Goal: Information Seeking & Learning: Learn about a topic

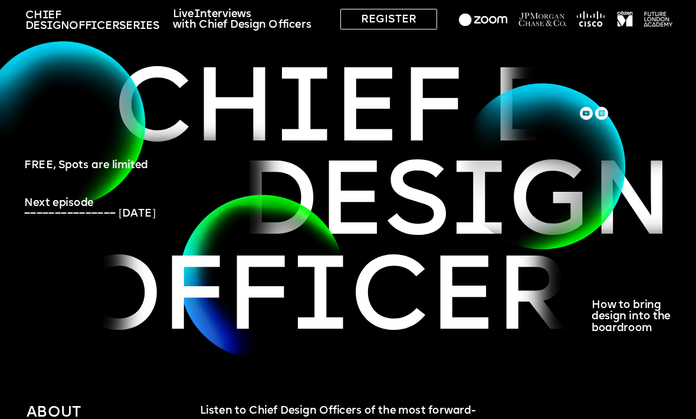
scroll to position [34, 0]
